Goal: Task Accomplishment & Management: Complete application form

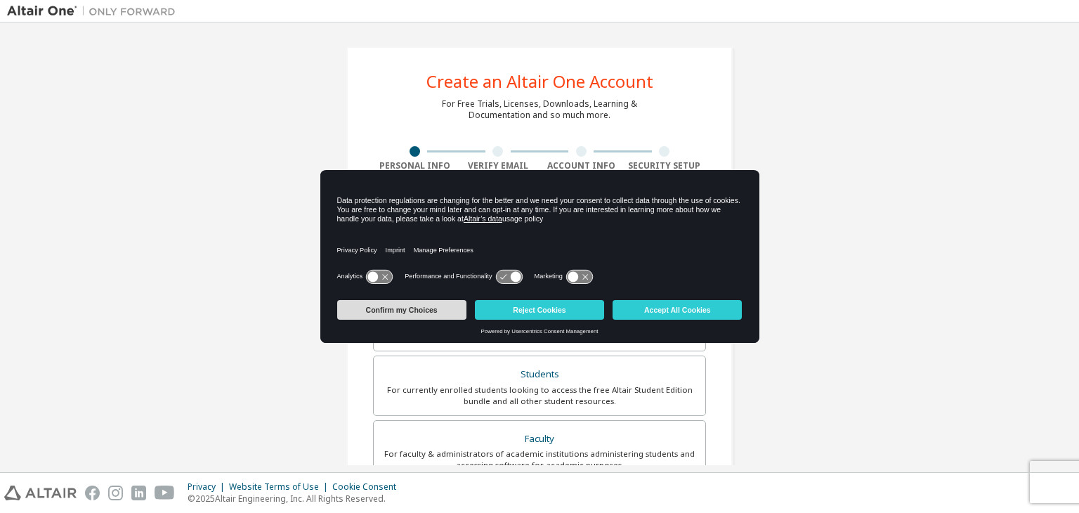
click at [433, 313] on button "Confirm my Choices" at bounding box center [401, 310] width 129 height 20
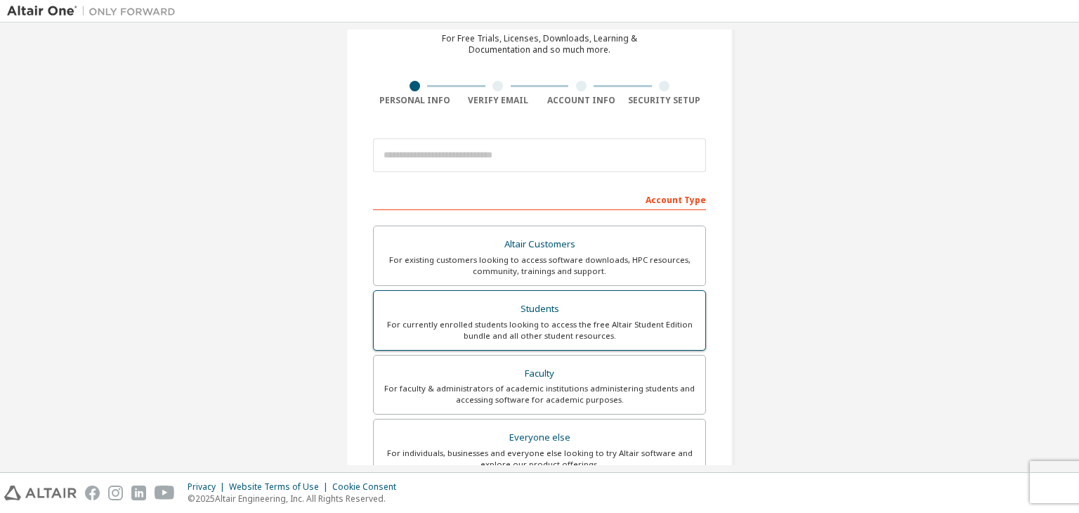
scroll to position [141, 0]
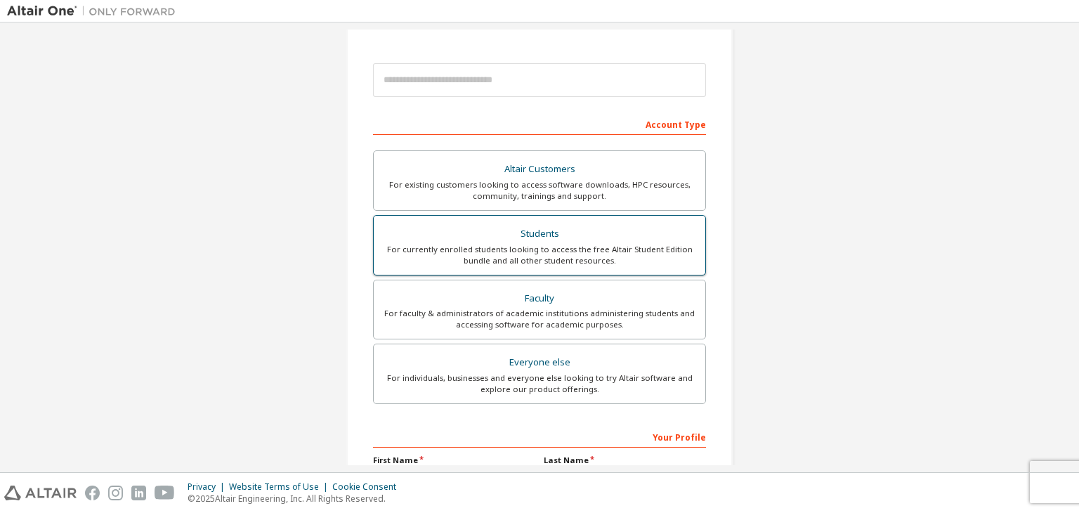
click at [545, 234] on div "Students" at bounding box center [539, 234] width 315 height 20
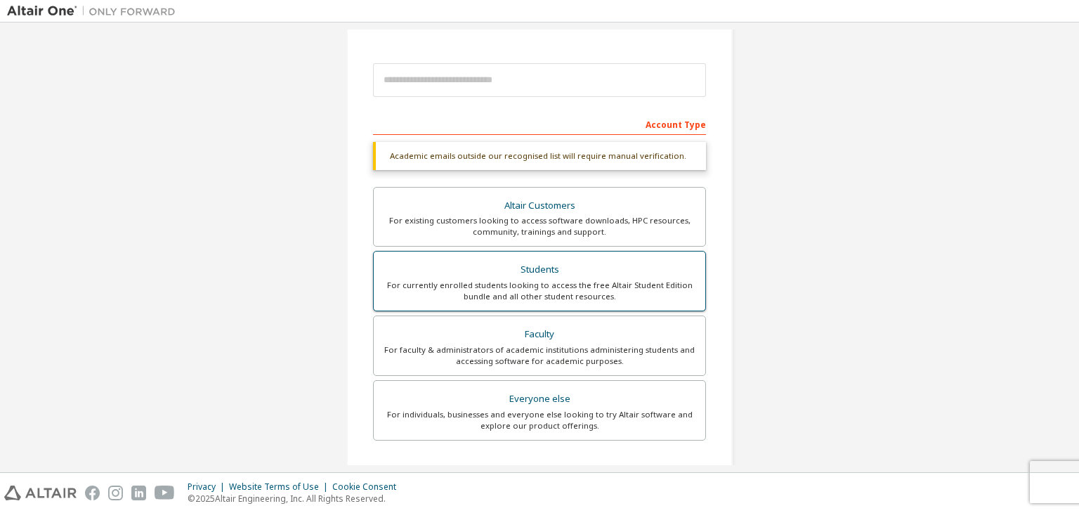
click at [556, 282] on div "For currently enrolled students looking to access the free Altair Student Editi…" at bounding box center [539, 291] width 315 height 22
click at [537, 278] on div "Students" at bounding box center [539, 270] width 315 height 20
click at [537, 272] on div "Students" at bounding box center [539, 270] width 315 height 20
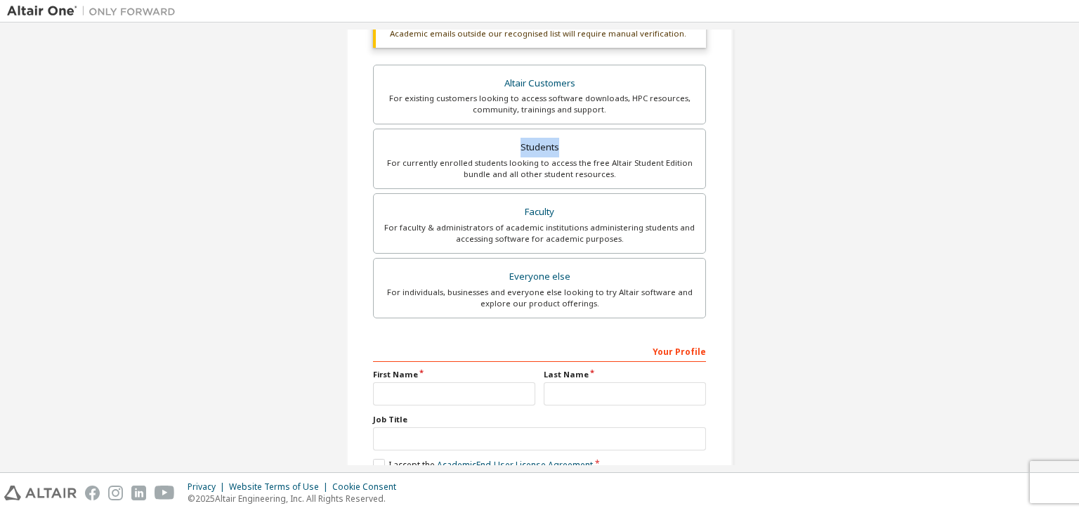
scroll to position [342, 0]
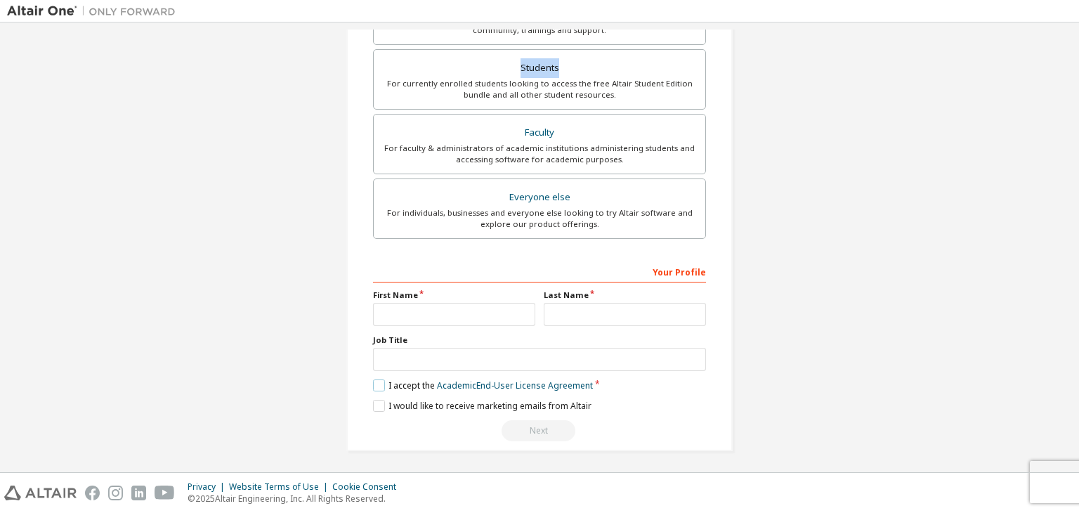
click at [374, 380] on label "I accept the Academic End-User License Agreement" at bounding box center [483, 385] width 220 height 12
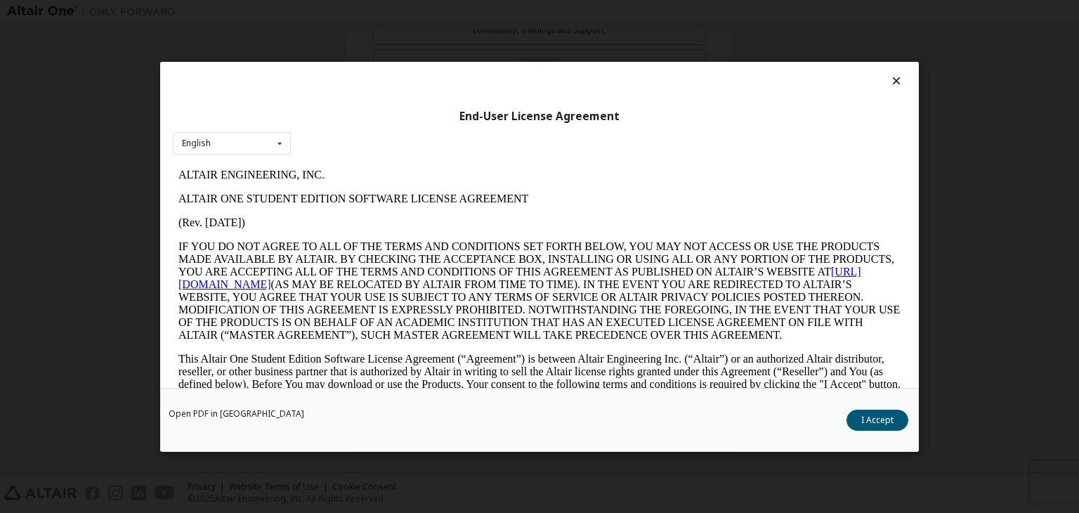
scroll to position [0, 0]
click at [866, 422] on button "I Accept" at bounding box center [878, 420] width 62 height 21
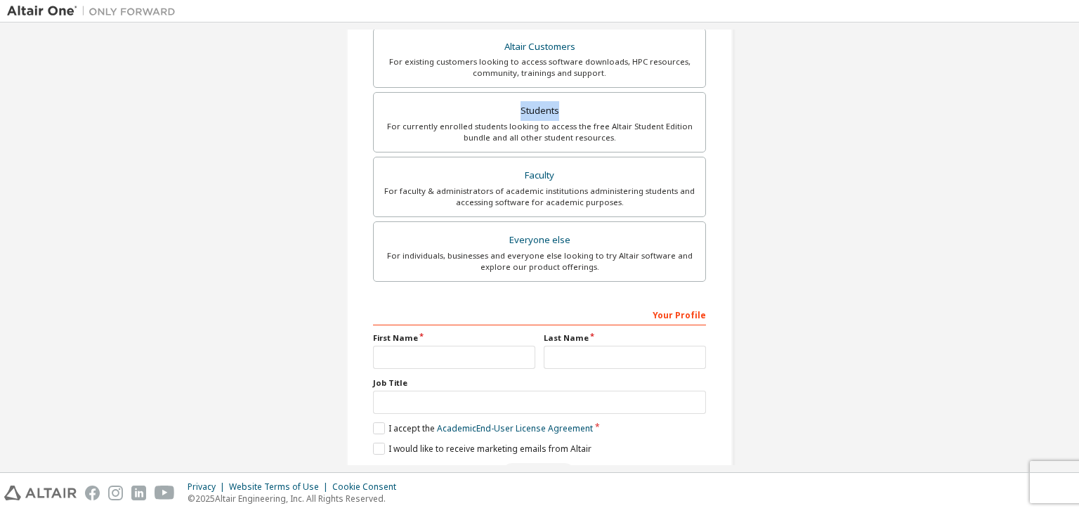
scroll to position [342, 0]
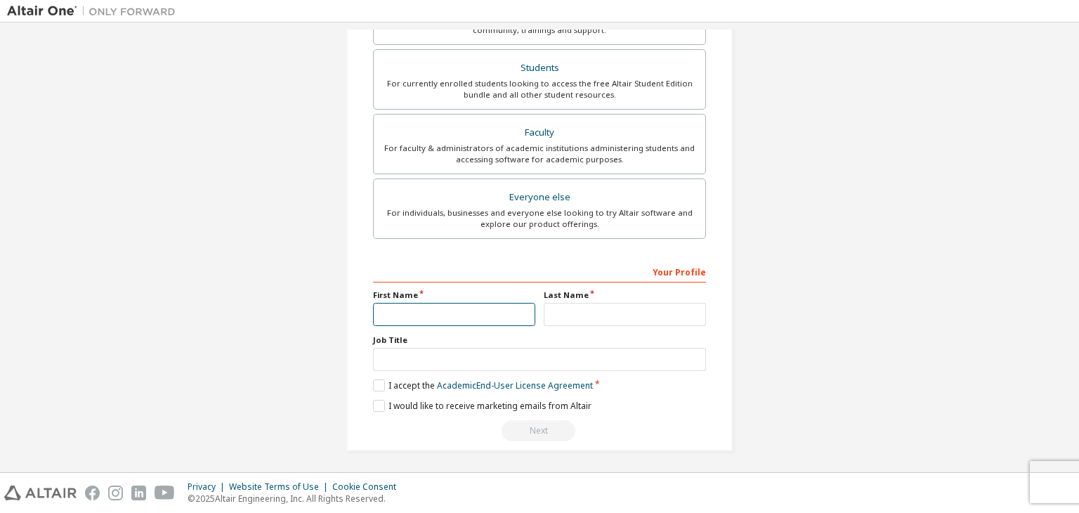
click at [410, 308] on input "text" at bounding box center [454, 314] width 162 height 23
type input "******"
click at [571, 315] on input "text" at bounding box center [625, 314] width 162 height 23
type input "*******"
click at [538, 429] on div "Next" at bounding box center [539, 430] width 333 height 21
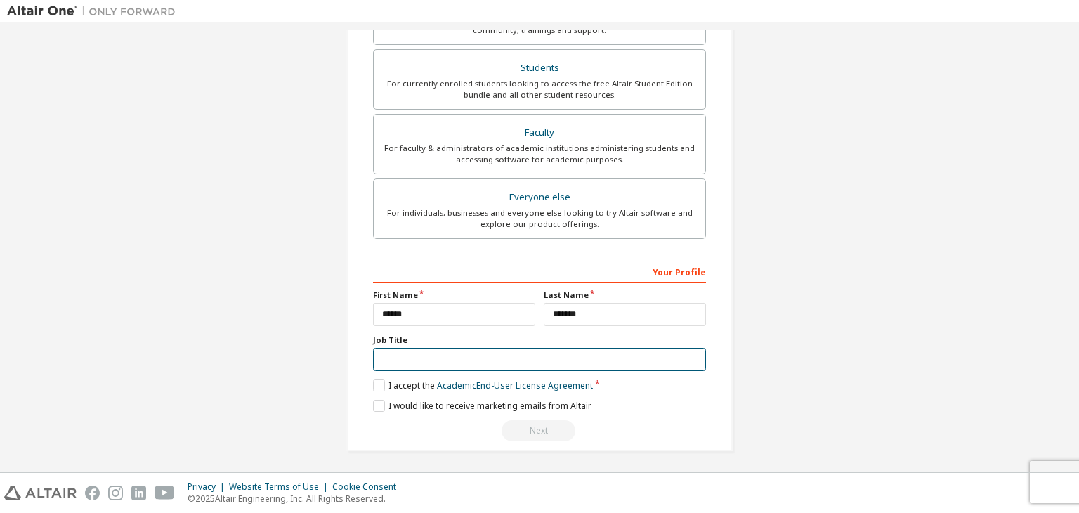
click at [415, 358] on input "text" at bounding box center [539, 359] width 333 height 23
type input "*"
click at [379, 405] on label "I would like to receive marketing emails from Altair" at bounding box center [482, 406] width 219 height 12
click at [537, 423] on div "Next" at bounding box center [539, 430] width 333 height 21
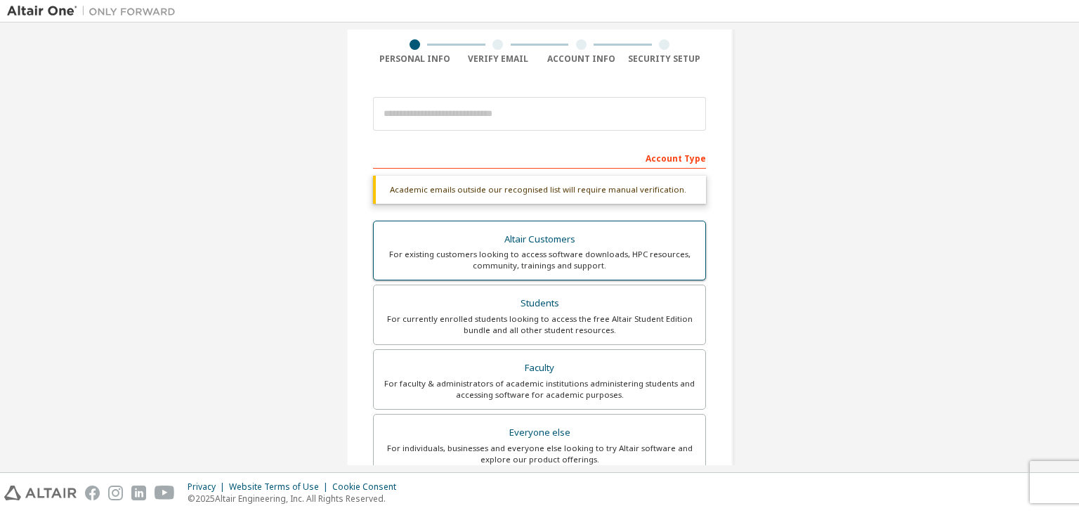
scroll to position [141, 0]
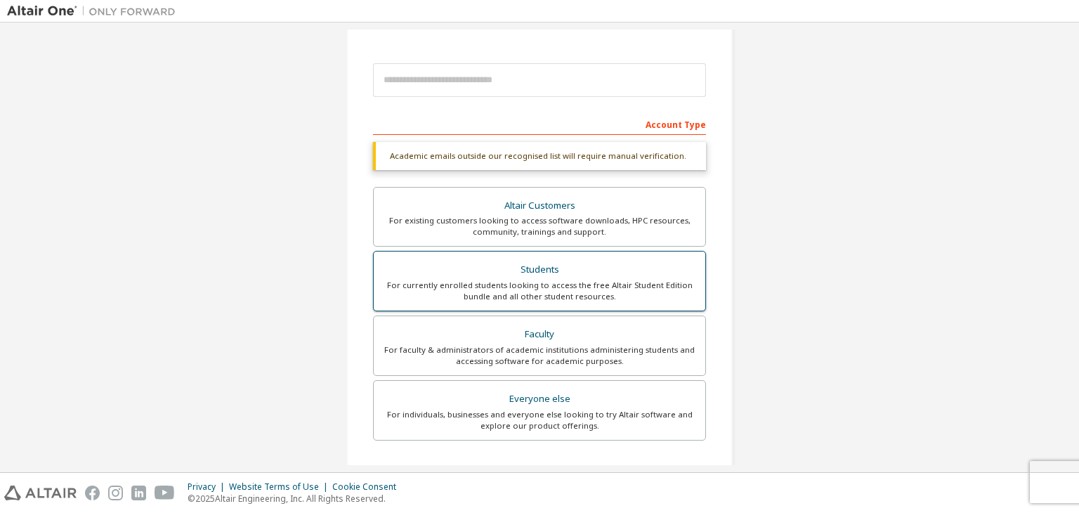
click at [548, 292] on div "For currently enrolled students looking to access the free Altair Student Editi…" at bounding box center [539, 291] width 315 height 22
click at [546, 285] on div "For currently enrolled students looking to access the free Altair Student Editi…" at bounding box center [539, 291] width 315 height 22
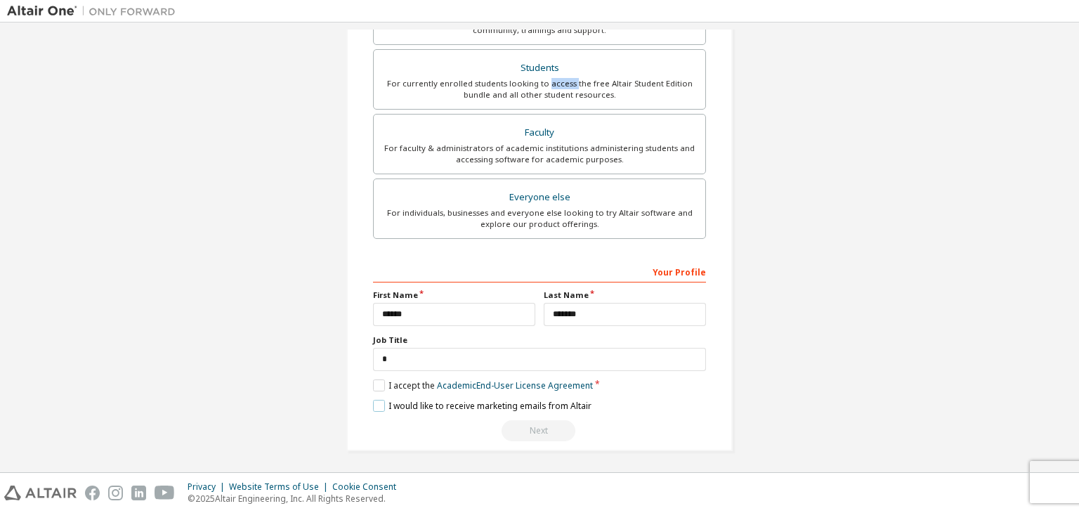
click at [378, 400] on label "I would like to receive marketing emails from Altair" at bounding box center [482, 406] width 219 height 12
click at [471, 382] on link "Academic End-User License Agreement" at bounding box center [515, 385] width 156 height 12
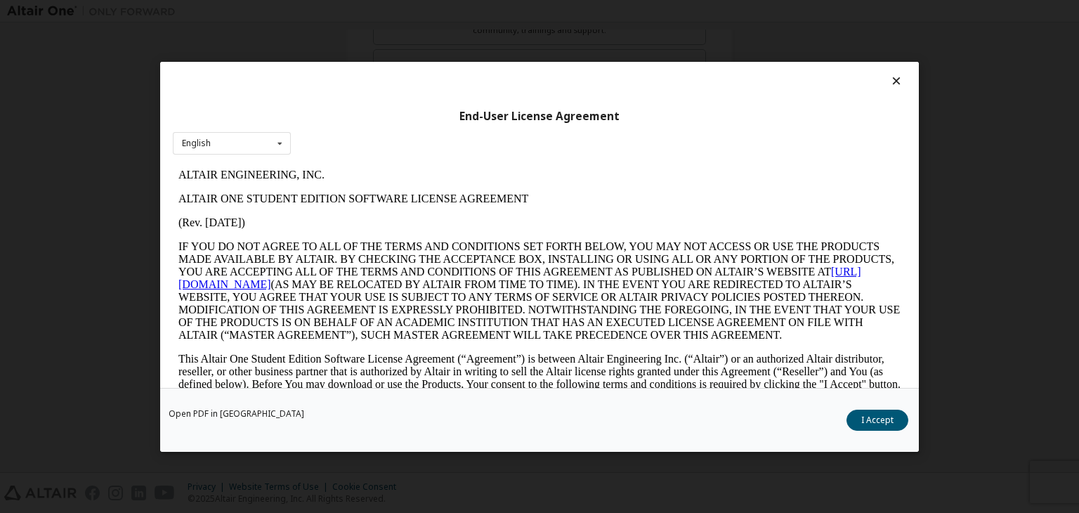
scroll to position [0, 0]
click at [871, 417] on button "I Accept" at bounding box center [878, 420] width 62 height 21
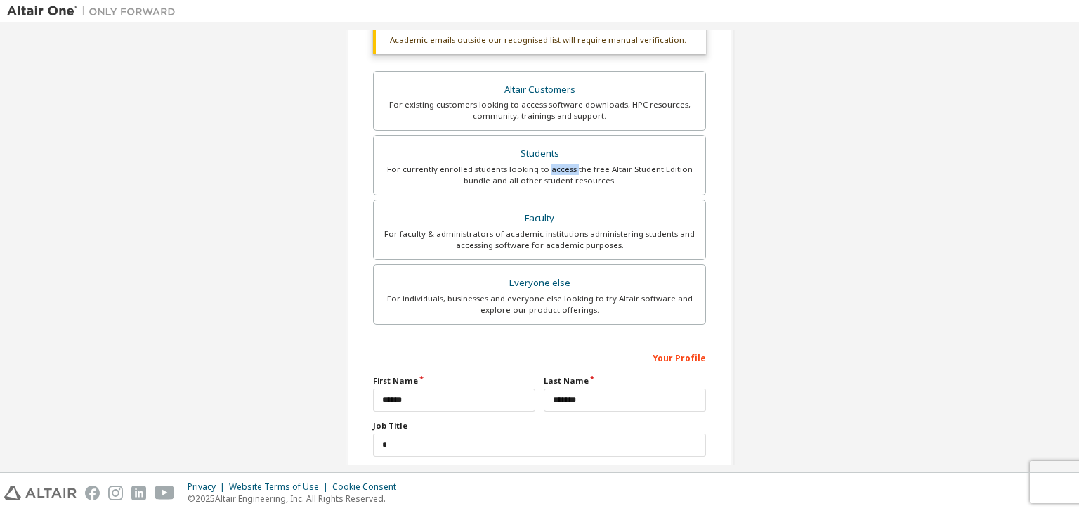
scroll to position [274, 0]
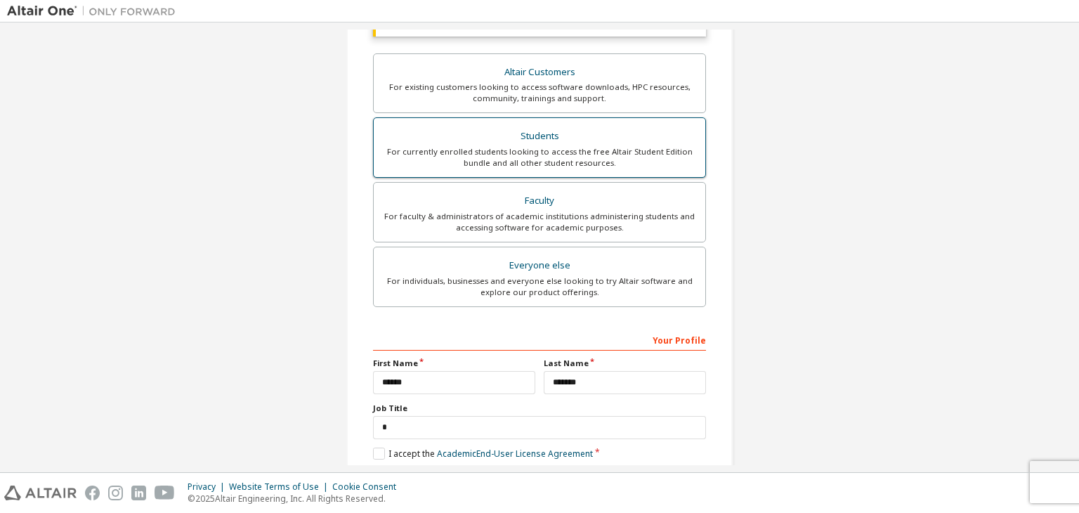
click at [505, 150] on div "For currently enrolled students looking to access the free Altair Student Editi…" at bounding box center [539, 157] width 315 height 22
